Goal: Task Accomplishment & Management: Manage account settings

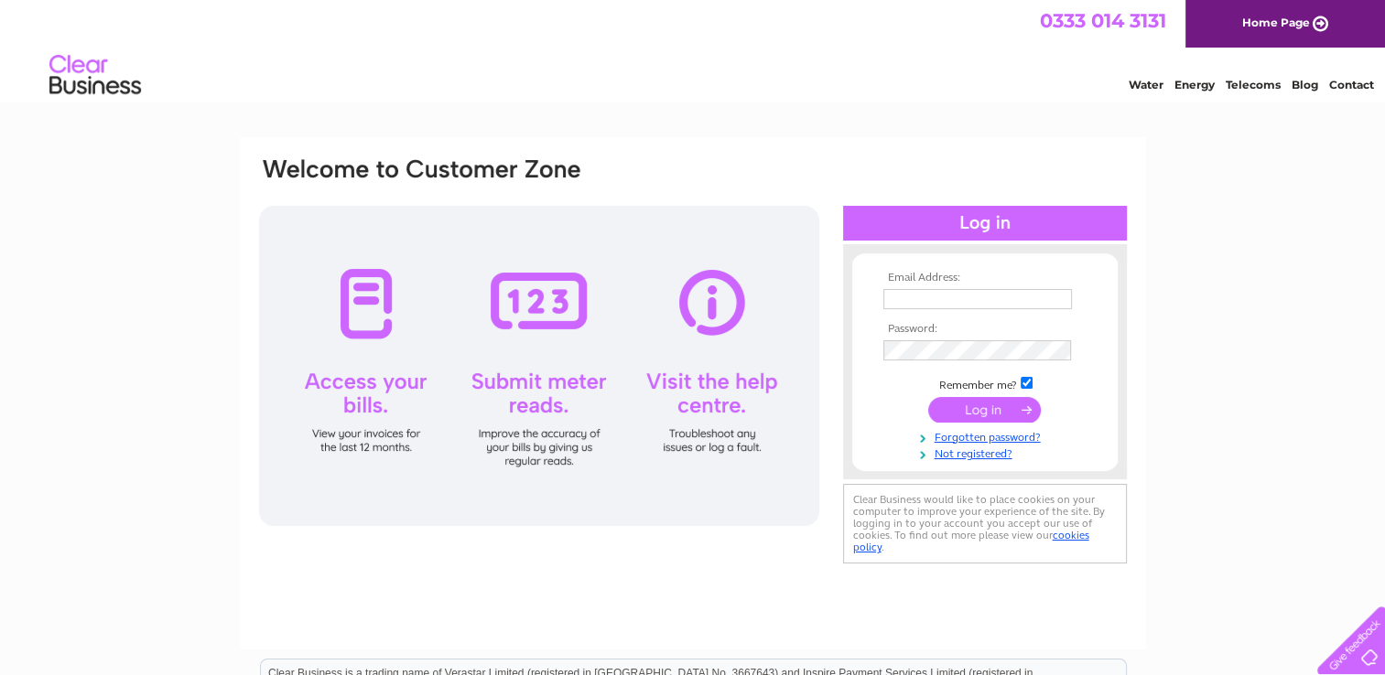
click at [946, 71] on div "Water Energy Telecoms Blog Contact" at bounding box center [692, 77] width 1385 height 59
click at [372, 337] on div at bounding box center [539, 366] width 560 height 320
click at [978, 303] on input "text" at bounding box center [978, 300] width 190 height 22
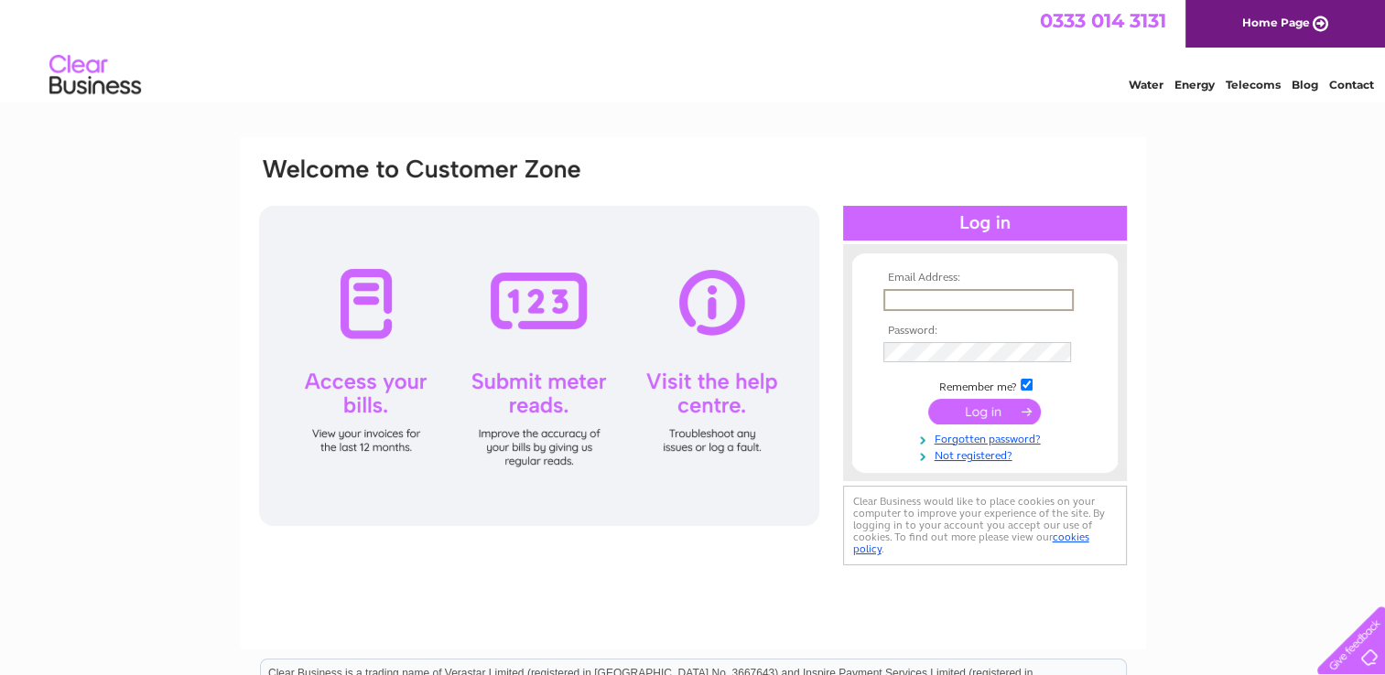
type input "anthony103yiu@hotmail.co.uk"
click at [983, 417] on input "submit" at bounding box center [984, 411] width 113 height 26
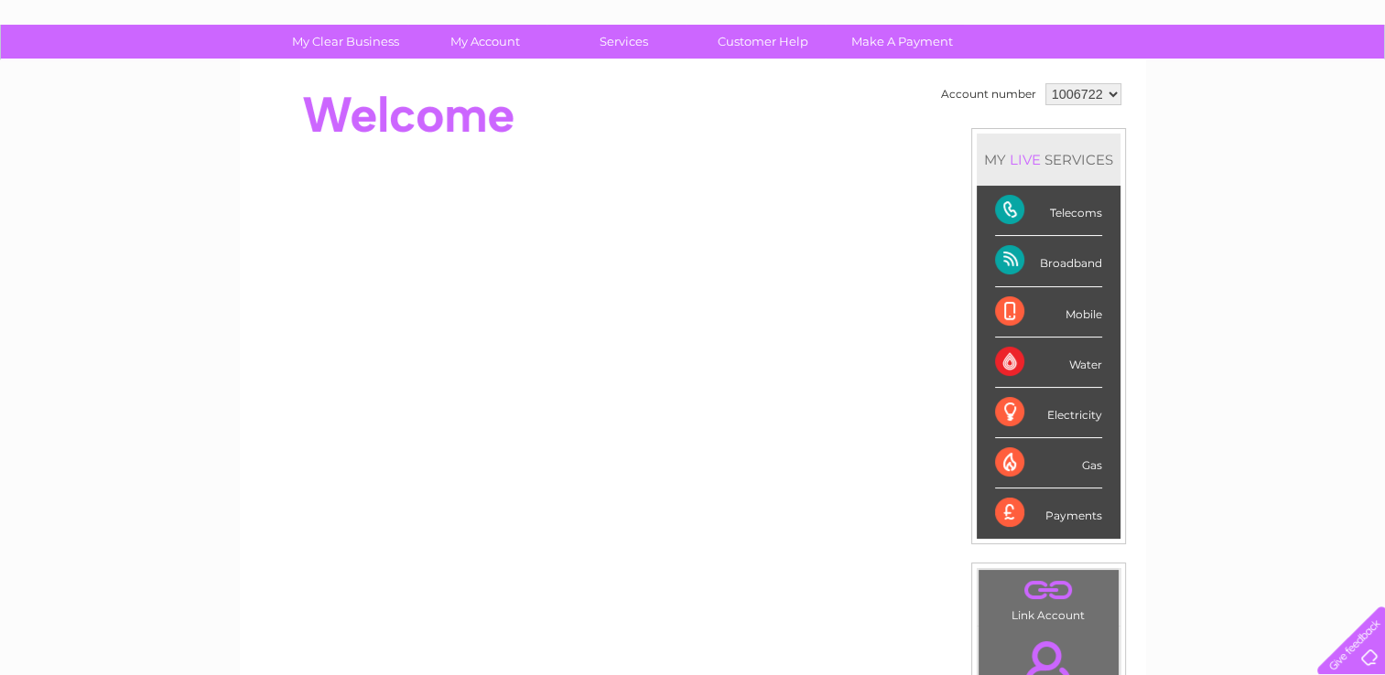
scroll to position [275, 0]
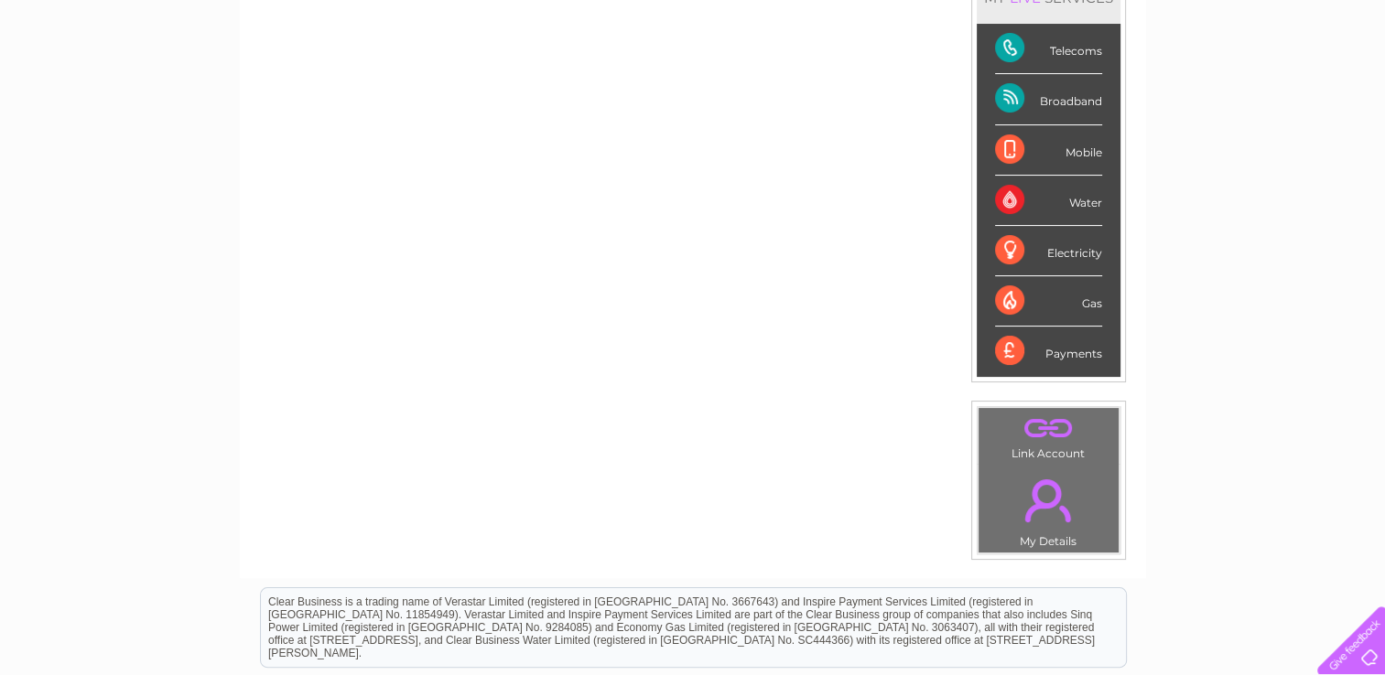
click at [1086, 351] on div "Payments" at bounding box center [1048, 351] width 107 height 49
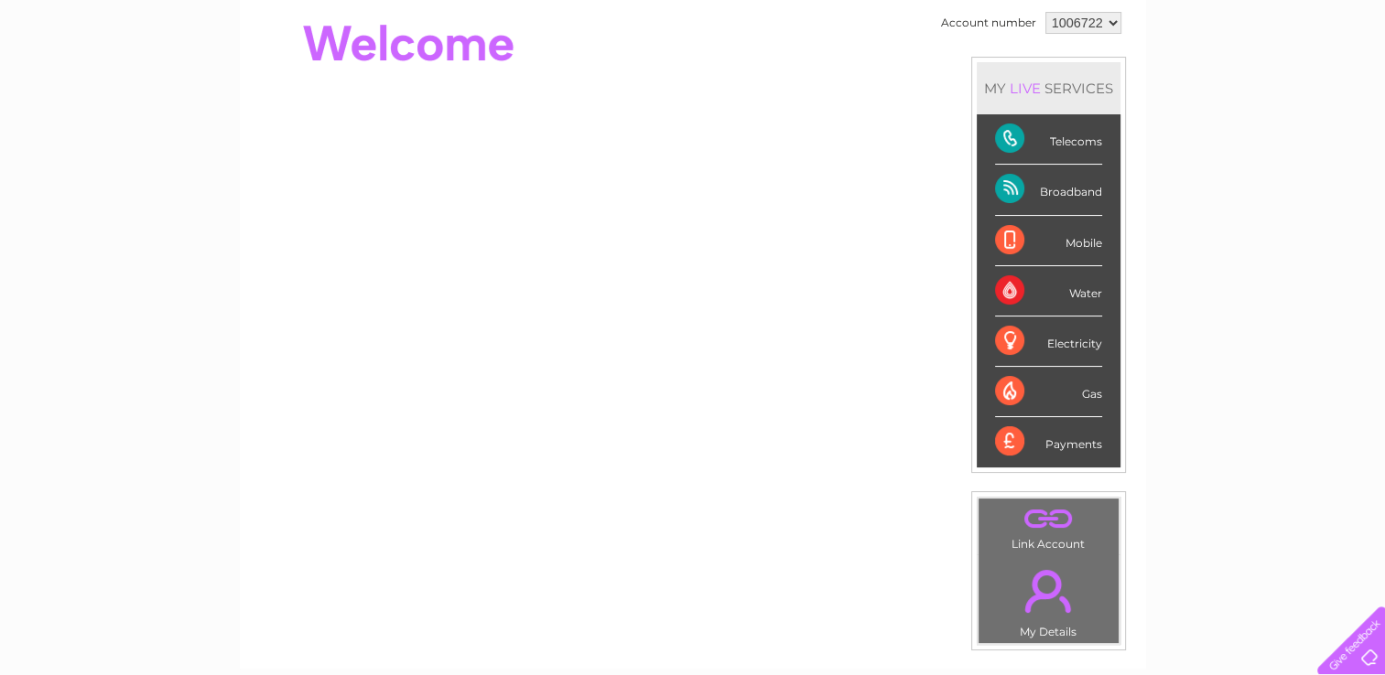
scroll to position [92, 0]
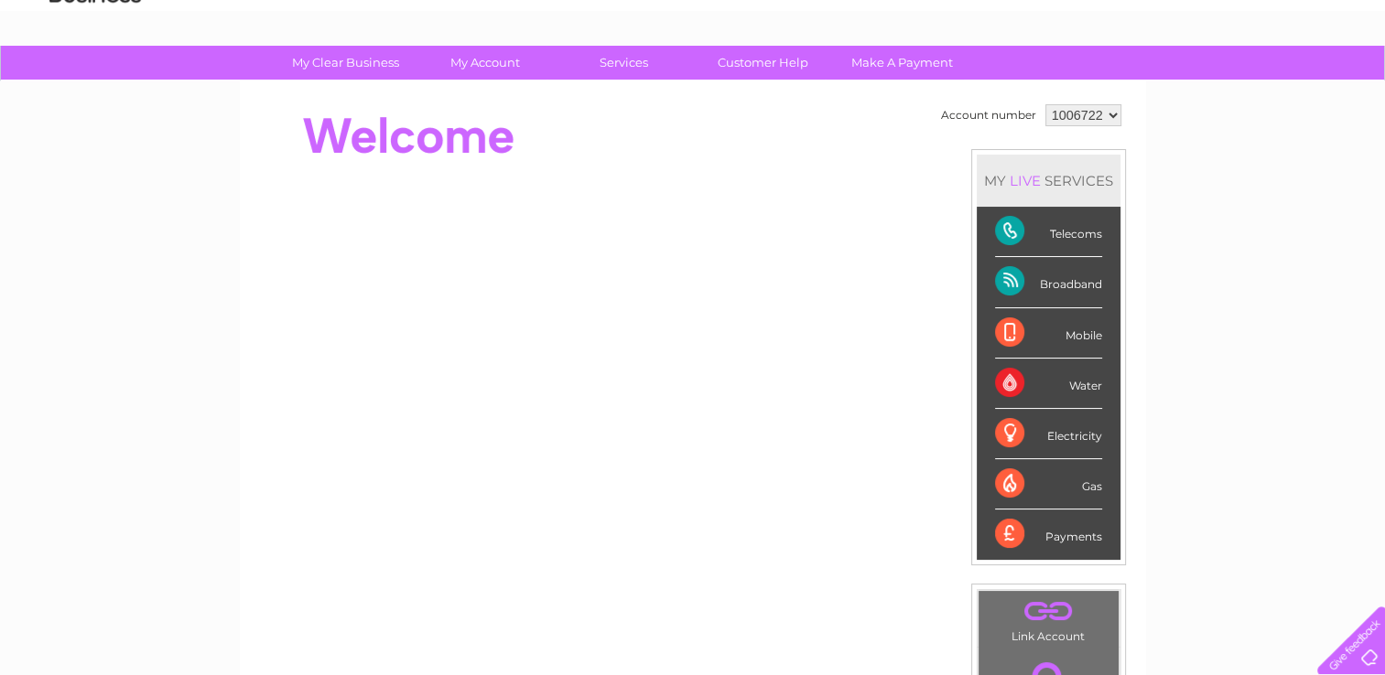
click at [1012, 174] on div "LIVE" at bounding box center [1025, 180] width 38 height 17
click at [1110, 111] on select "1006722" at bounding box center [1083, 115] width 76 height 22
click at [1045, 104] on select "1006722" at bounding box center [1083, 115] width 76 height 22
click at [1108, 114] on select "1006722" at bounding box center [1083, 115] width 76 height 22
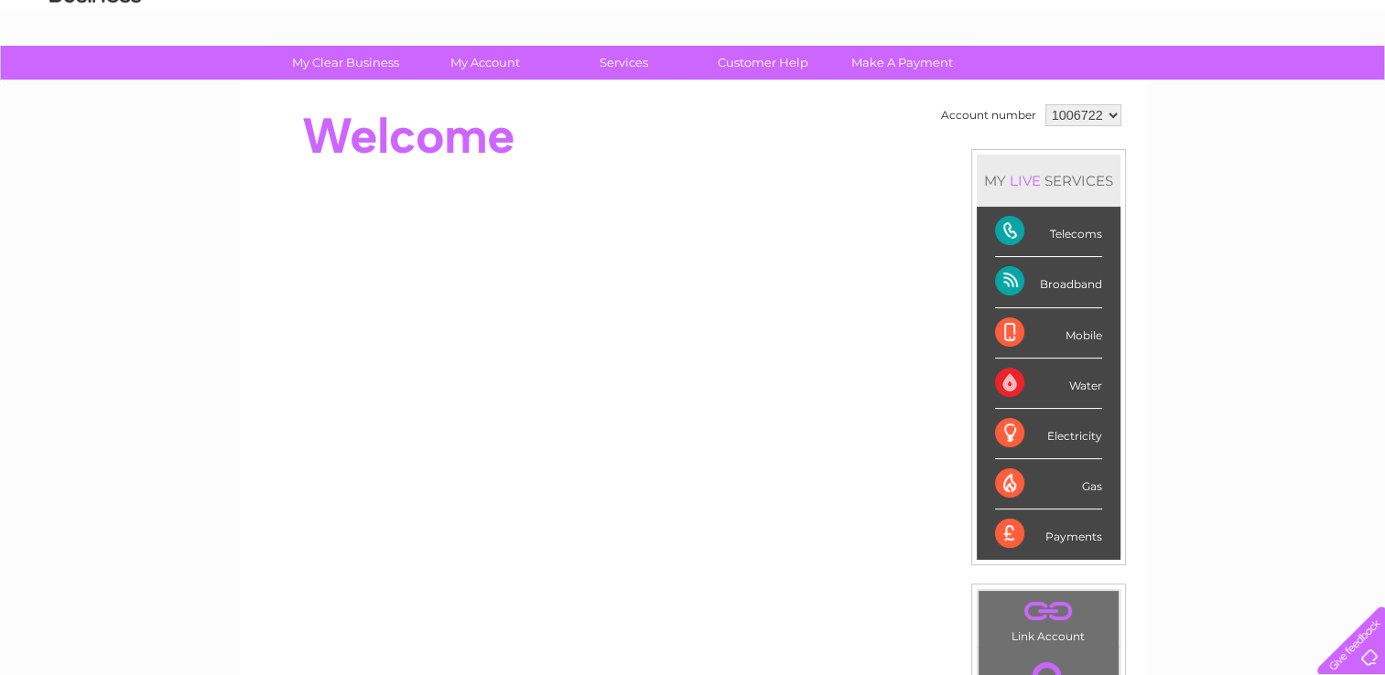
click at [1108, 114] on select "1006722" at bounding box center [1083, 115] width 76 height 22
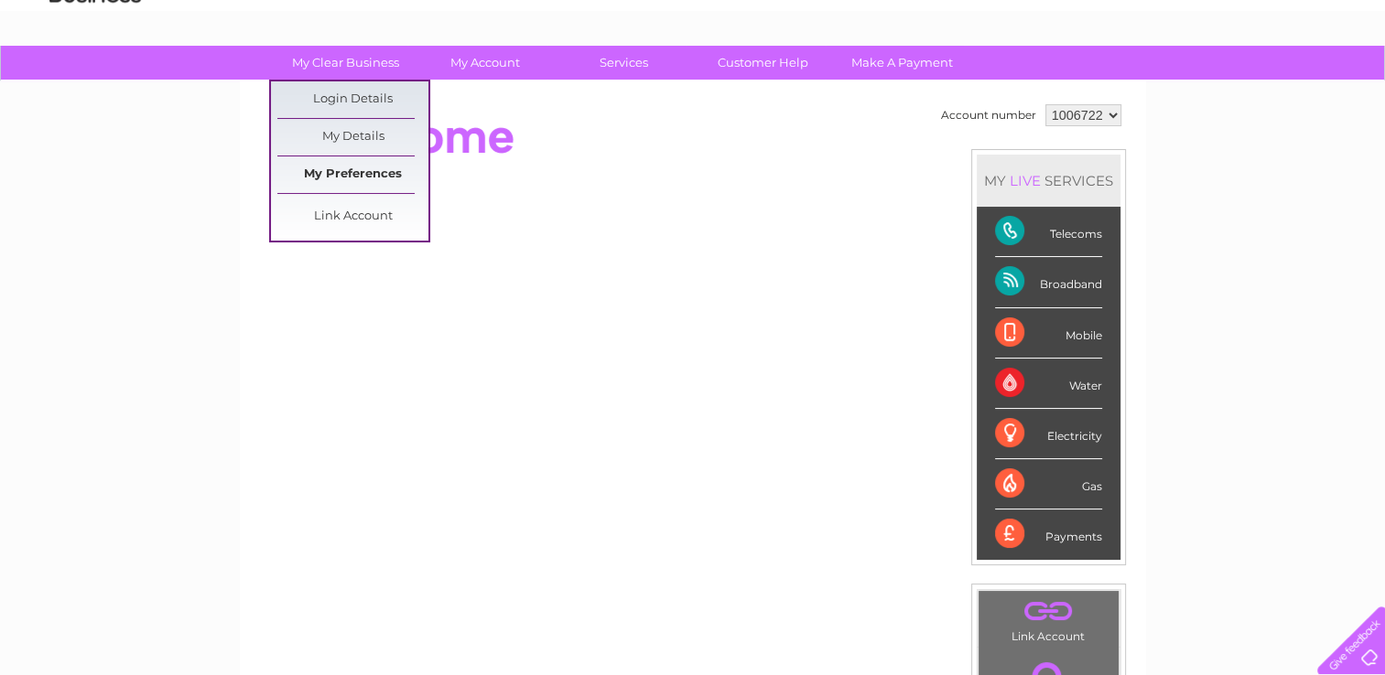
click at [362, 178] on link "My Preferences" at bounding box center [352, 175] width 151 height 37
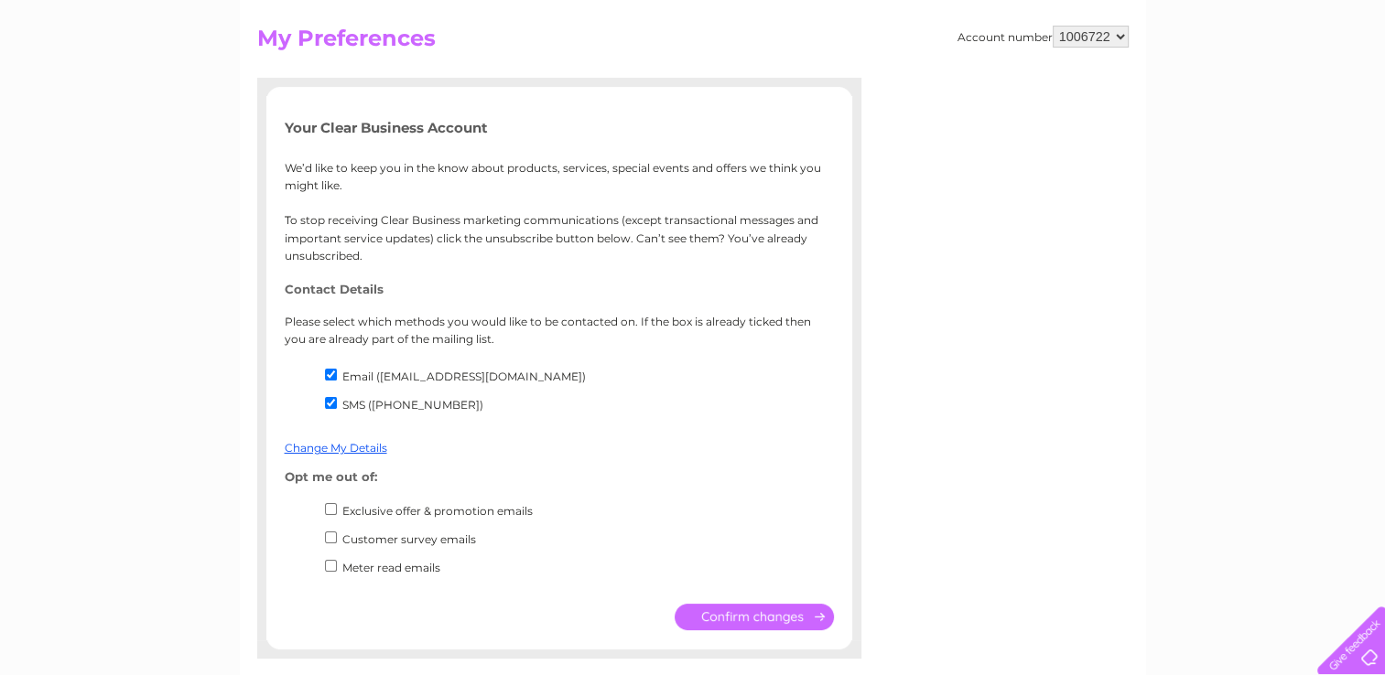
scroll to position [275, 0]
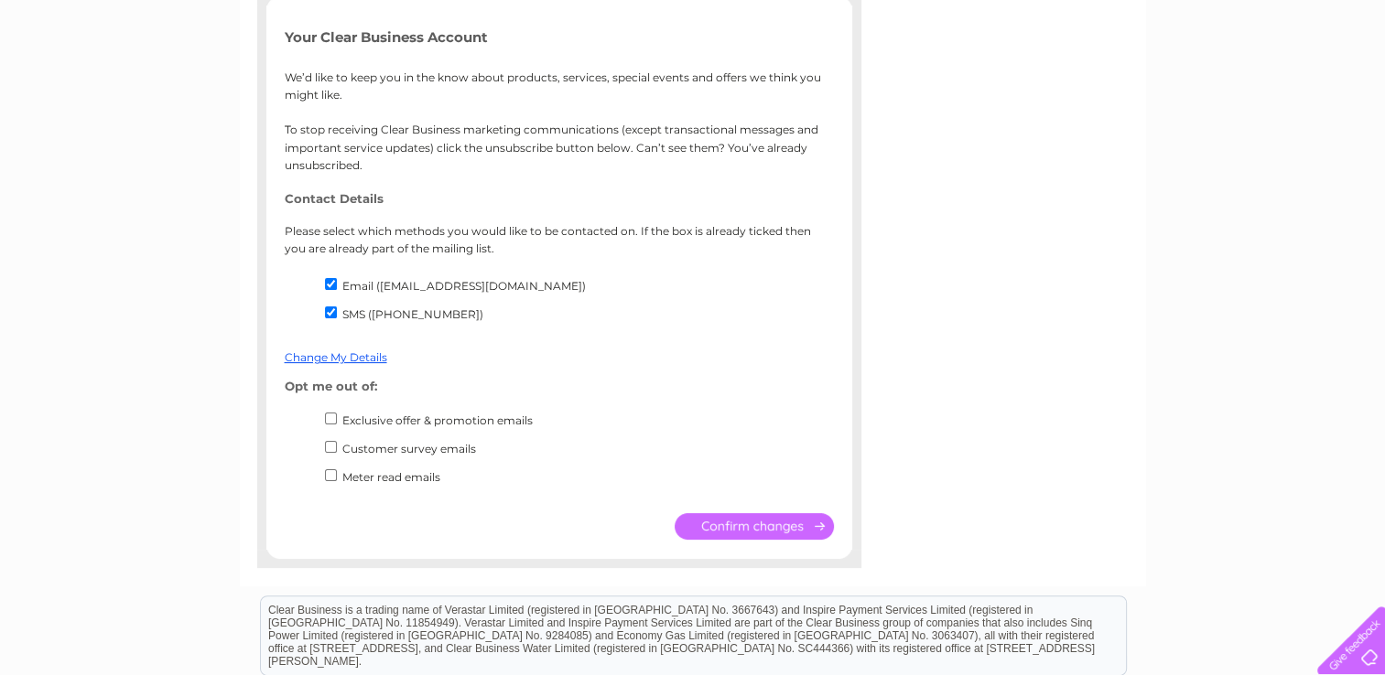
click at [432, 316] on label "SMS ([PHONE_NUMBER])" at bounding box center [412, 315] width 141 height 14
click at [337, 316] on input "SMS ([PHONE_NUMBER])" at bounding box center [331, 313] width 12 height 12
click at [432, 316] on label "SMS ([PHONE_NUMBER])" at bounding box center [412, 315] width 141 height 14
click at [337, 316] on input "SMS ([PHONE_NUMBER])" at bounding box center [331, 313] width 12 height 12
click at [432, 316] on label "SMS (0788522890)" at bounding box center [412, 315] width 141 height 14
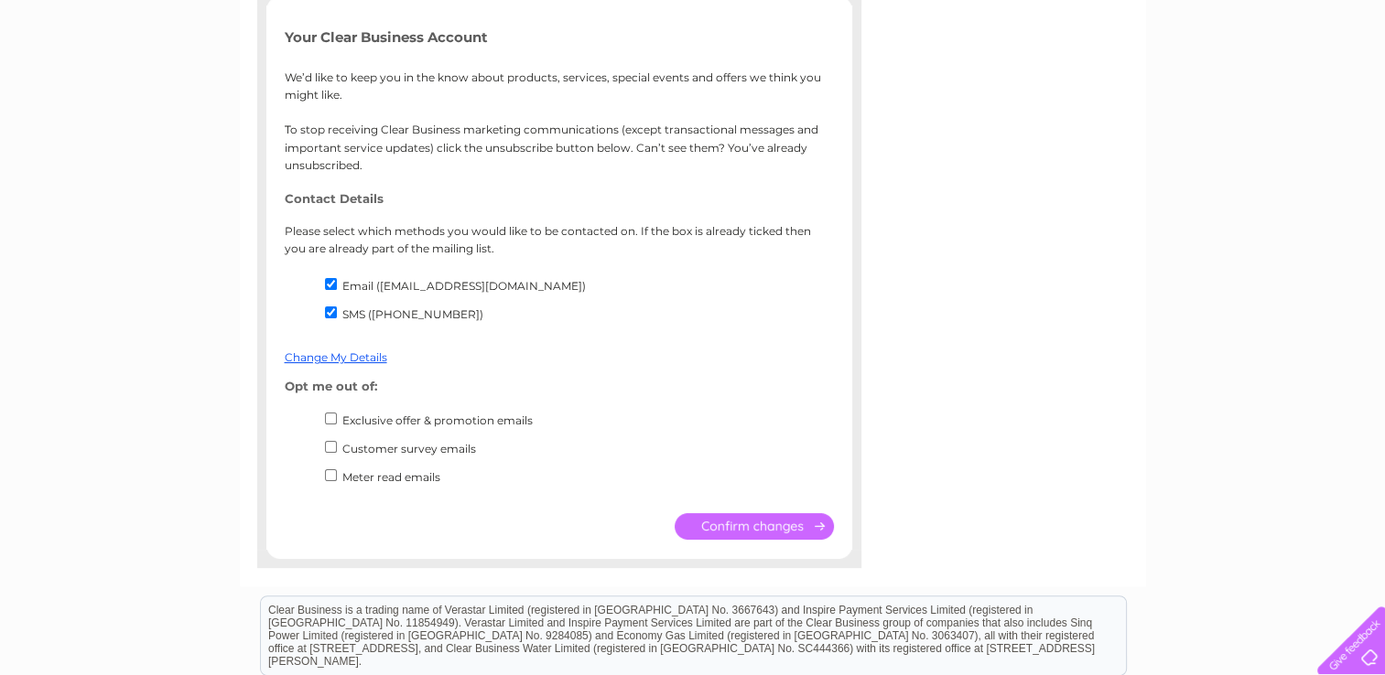
click at [337, 316] on input "SMS (0788522890)" at bounding box center [331, 313] width 12 height 12
checkbox input "false"
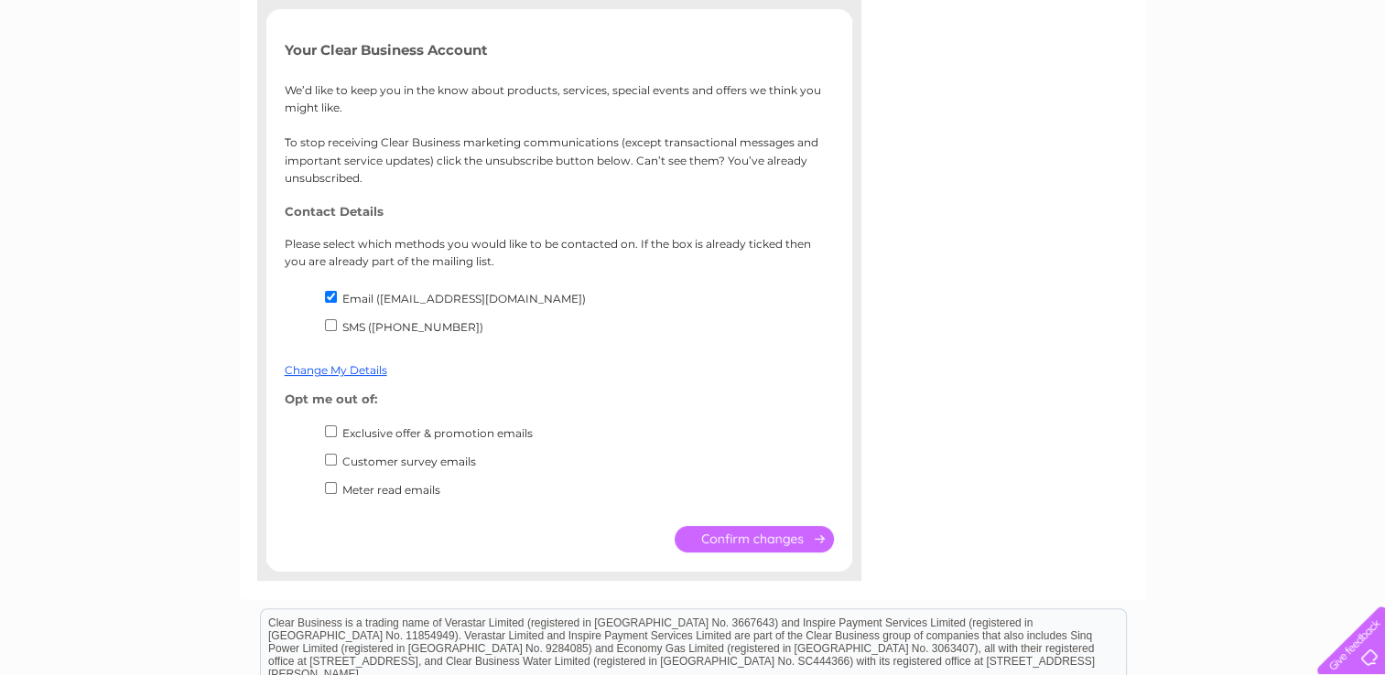
scroll to position [0, 0]
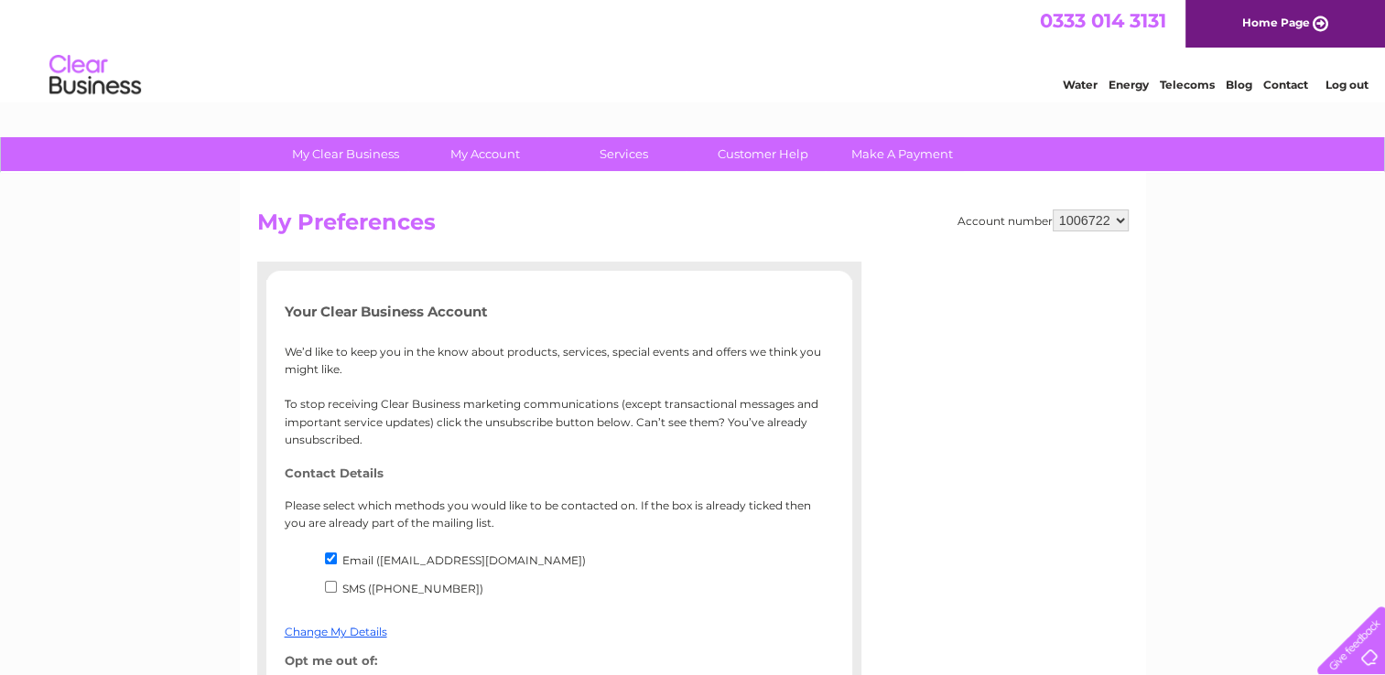
click at [1135, 346] on div "Account number 1006722 My Preferences Your Clear Business Account We’d like to …" at bounding box center [693, 517] width 906 height 688
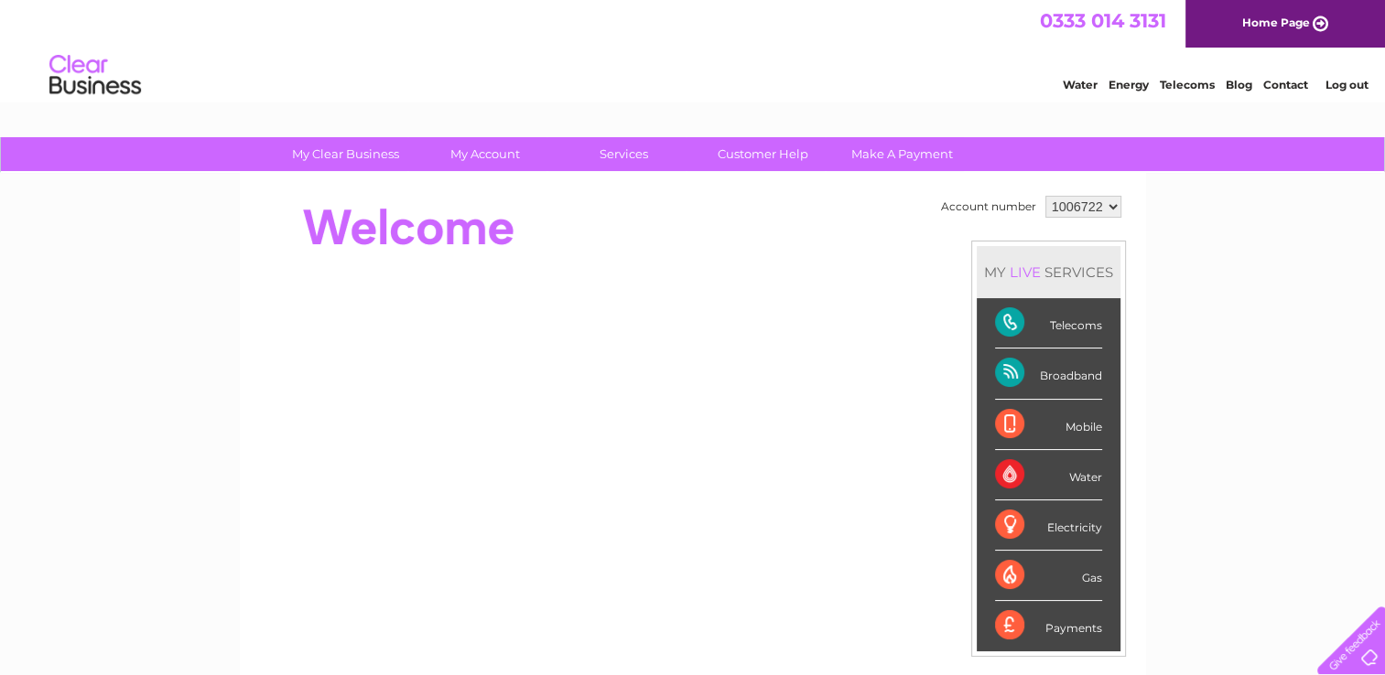
click at [1006, 317] on div "Telecoms" at bounding box center [1048, 323] width 107 height 50
click at [1010, 316] on div "Telecoms" at bounding box center [1048, 323] width 107 height 50
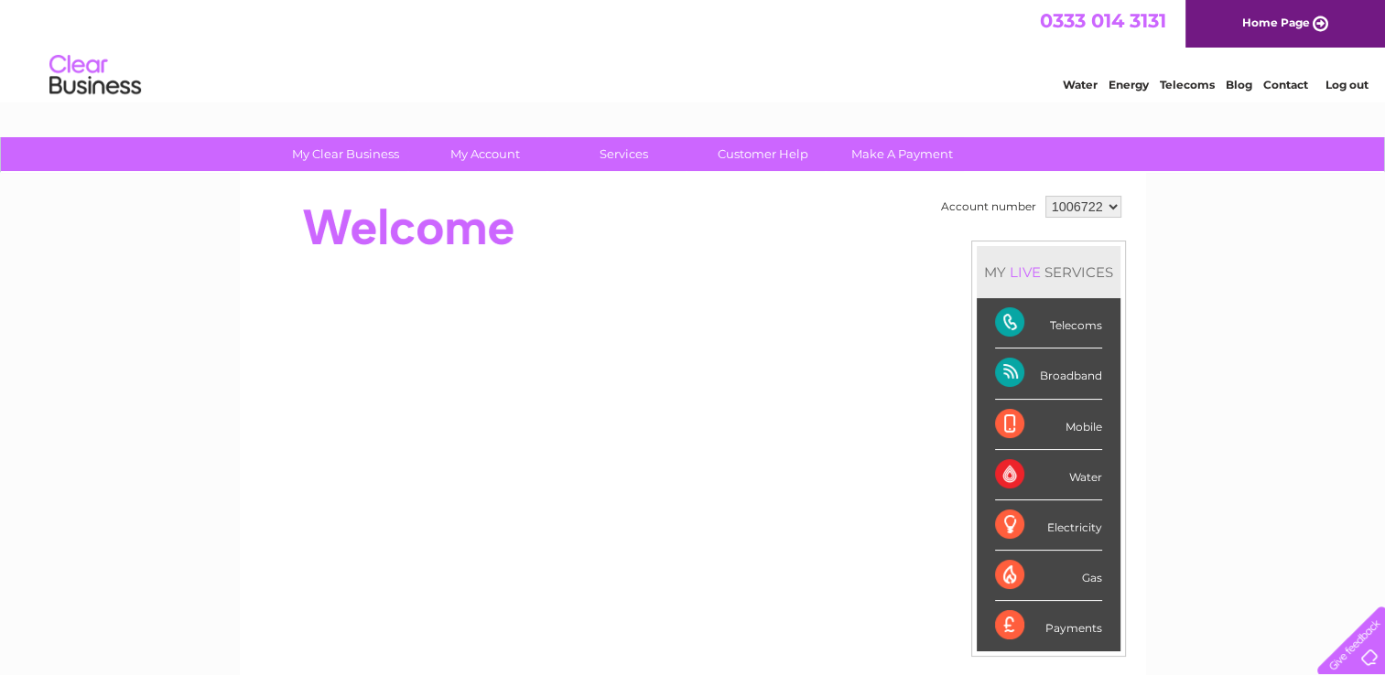
click at [1014, 314] on div "Telecoms" at bounding box center [1048, 323] width 107 height 50
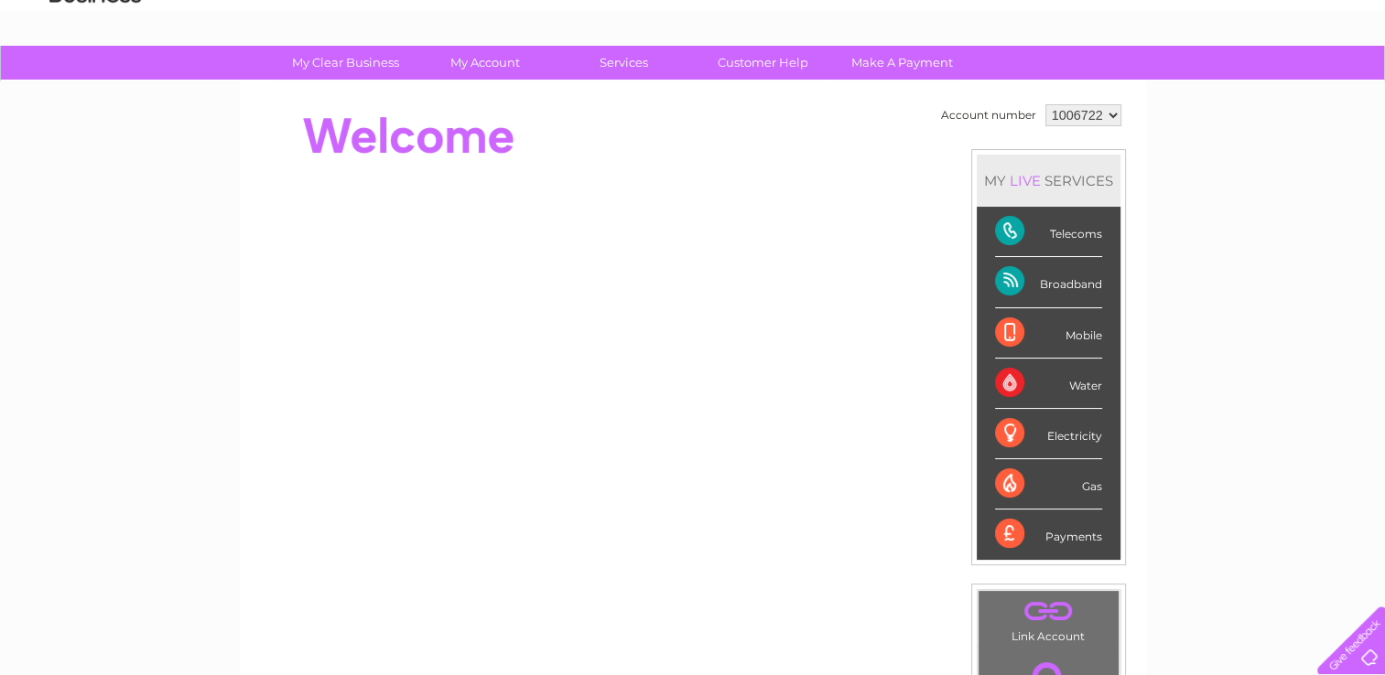
scroll to position [183, 0]
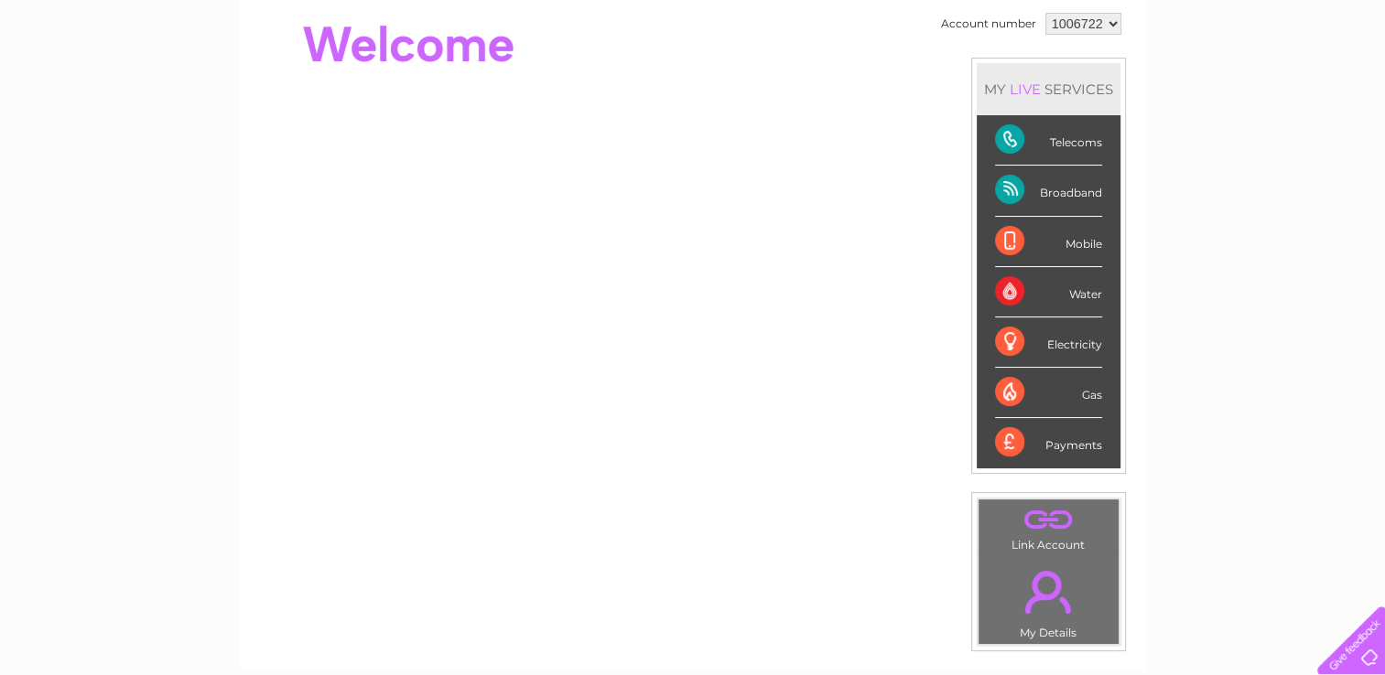
click at [1003, 331] on div "Electricity" at bounding box center [1048, 343] width 107 height 50
click at [1084, 27] on select "1006722" at bounding box center [1083, 24] width 76 height 22
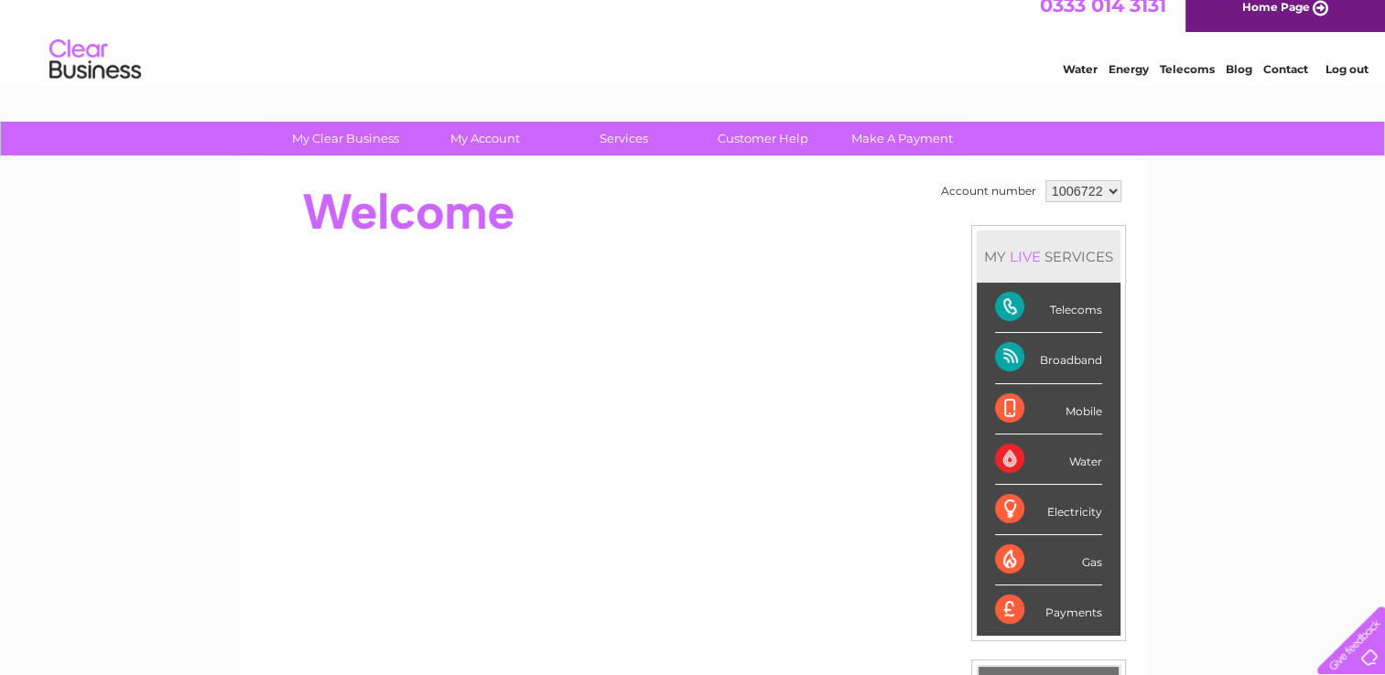
scroll to position [0, 0]
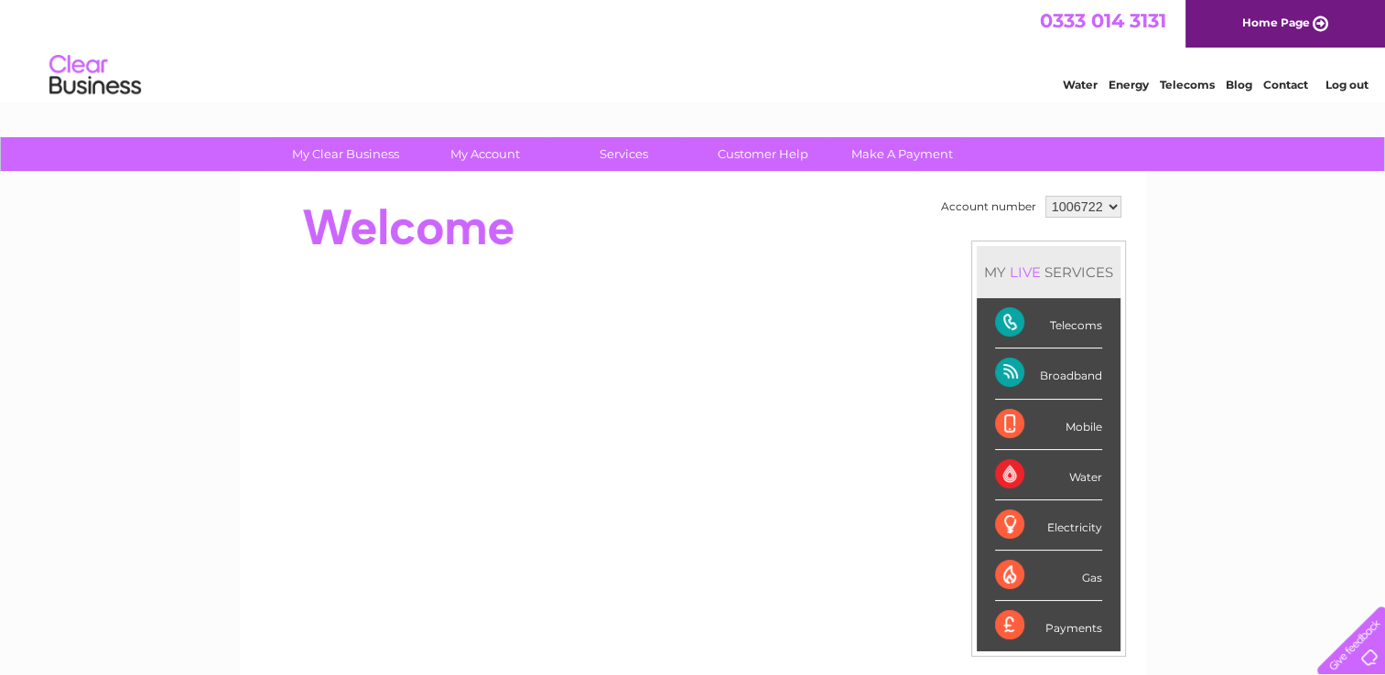
click at [1362, 80] on link "Log out" at bounding box center [1345, 85] width 43 height 14
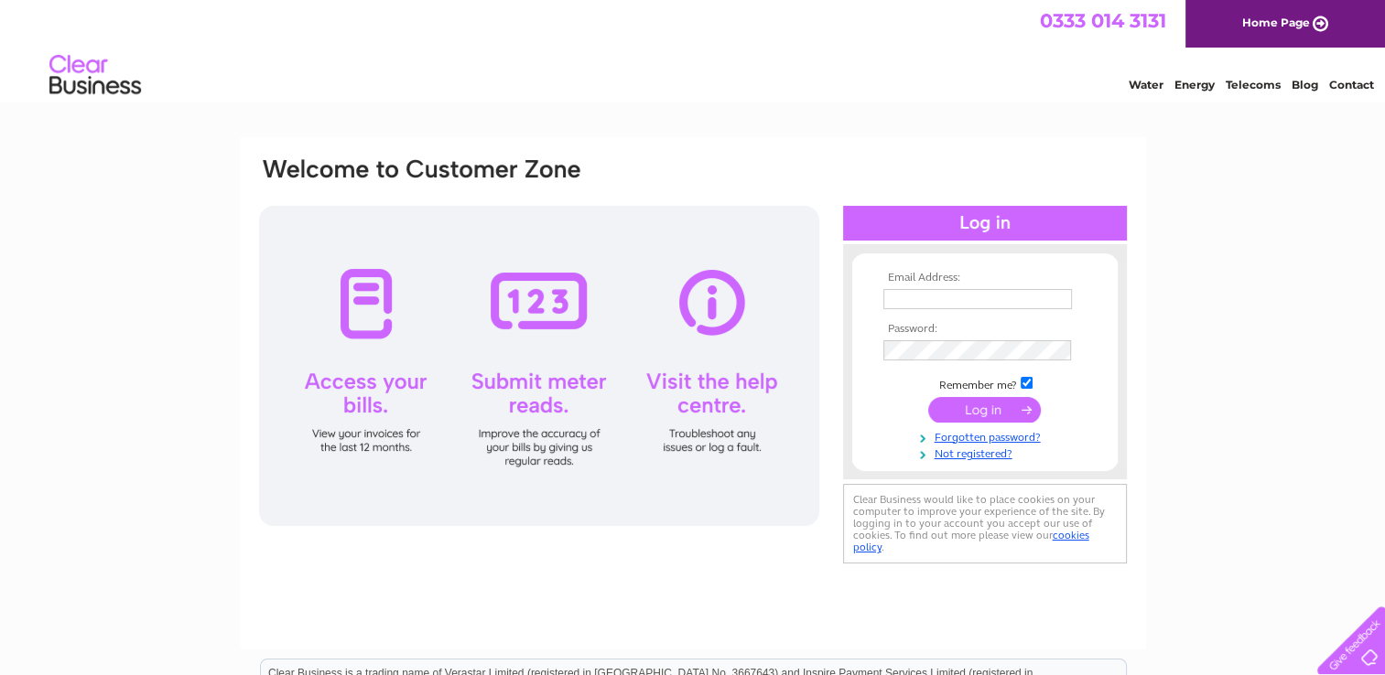
click at [1007, 297] on input "text" at bounding box center [977, 299] width 189 height 20
type input "[EMAIL_ADDRESS][DOMAIN_NAME]"
click at [986, 415] on input "submit" at bounding box center [984, 411] width 113 height 26
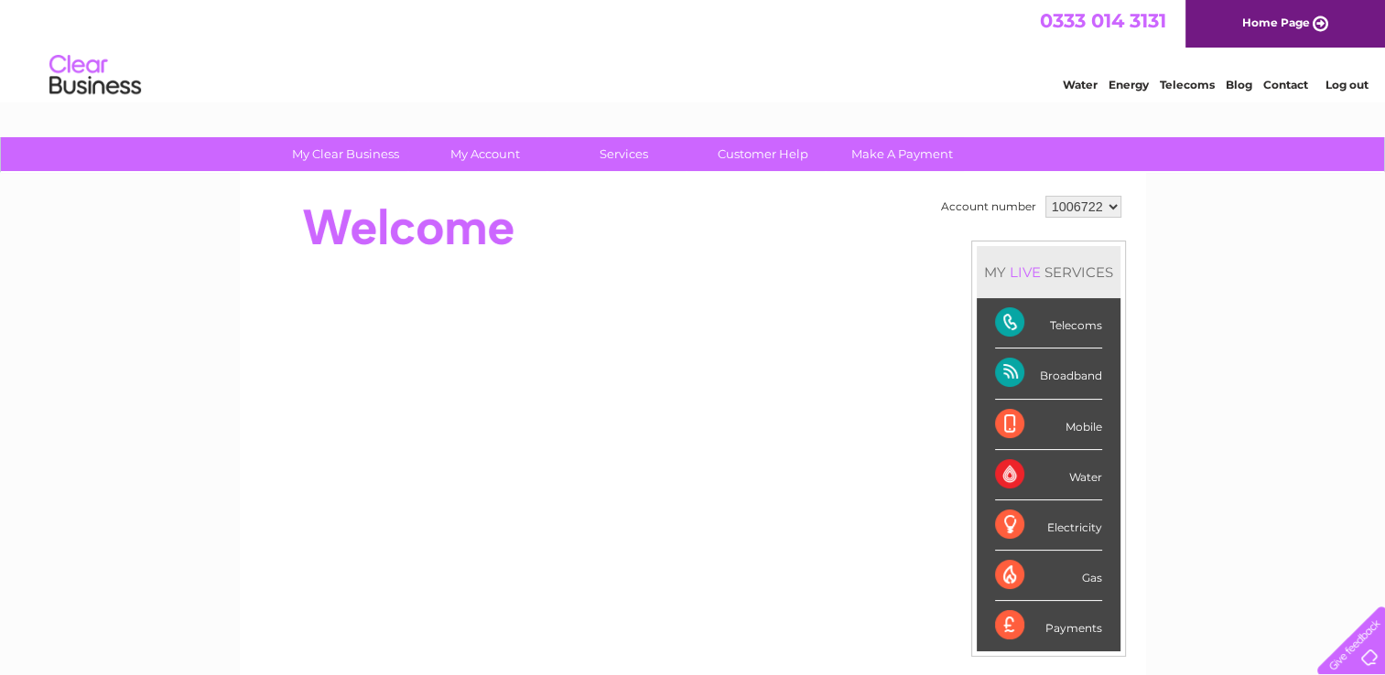
click at [1347, 86] on link "Log out" at bounding box center [1345, 85] width 43 height 14
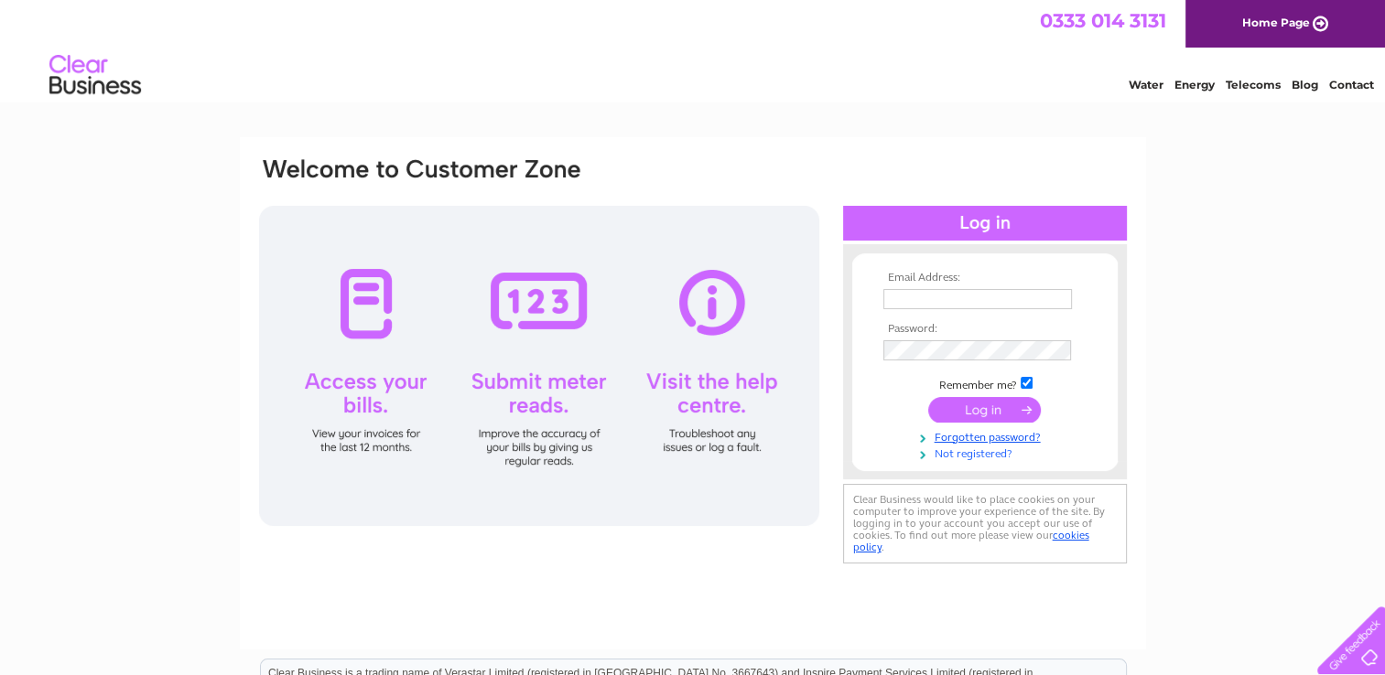
click at [1000, 453] on link "Not registered?" at bounding box center [987, 452] width 208 height 17
